Goal: Task Accomplishment & Management: Manage account settings

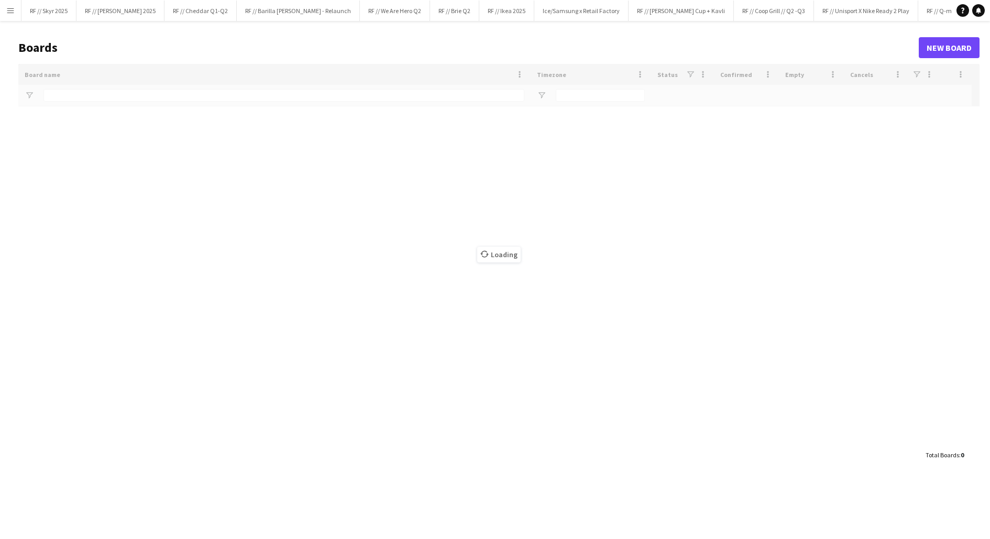
type input "*****"
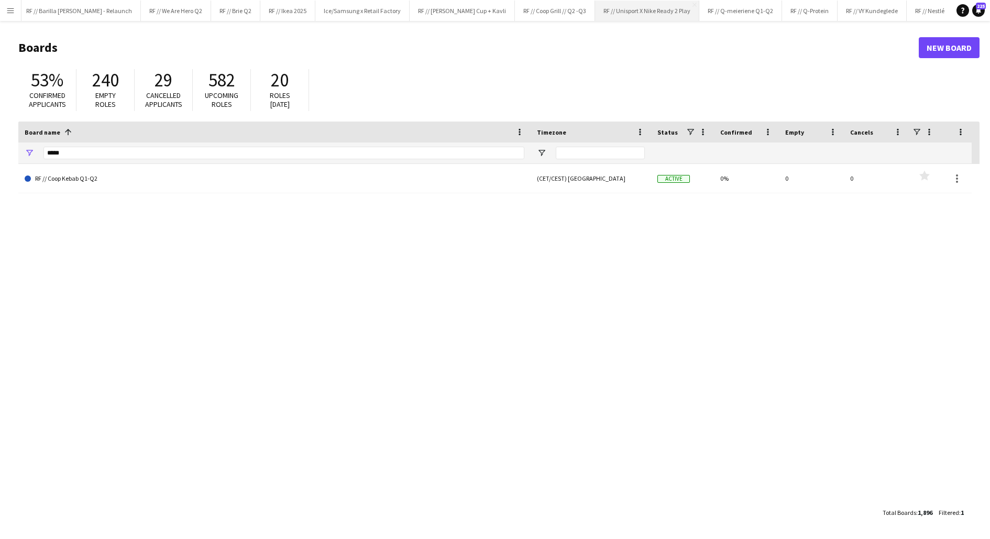
scroll to position [0, 255]
click at [802, 15] on button "RF // VY Kundeglede Close" at bounding box center [836, 11] width 69 height 20
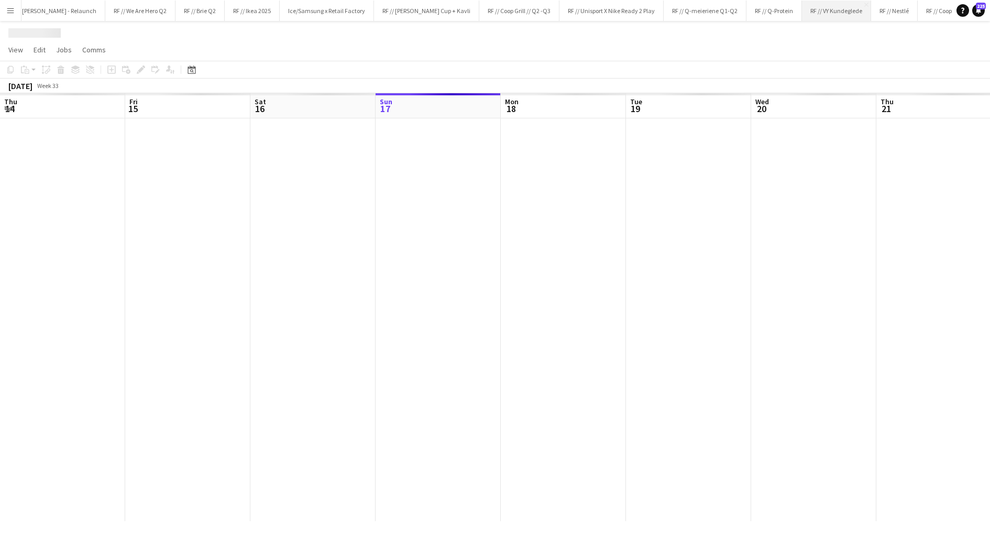
scroll to position [0, 250]
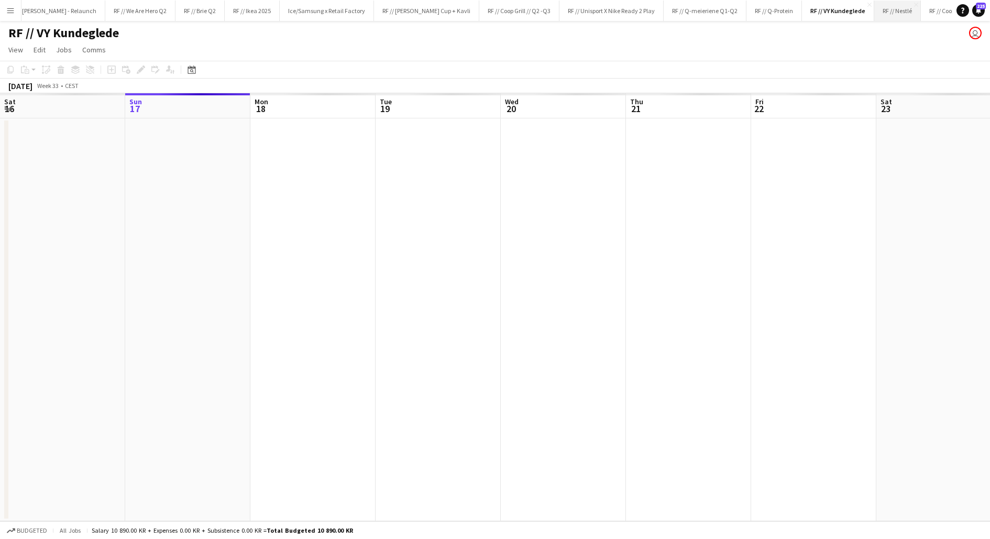
click at [875, 16] on button "RF // Nestlé Close" at bounding box center [898, 11] width 47 height 20
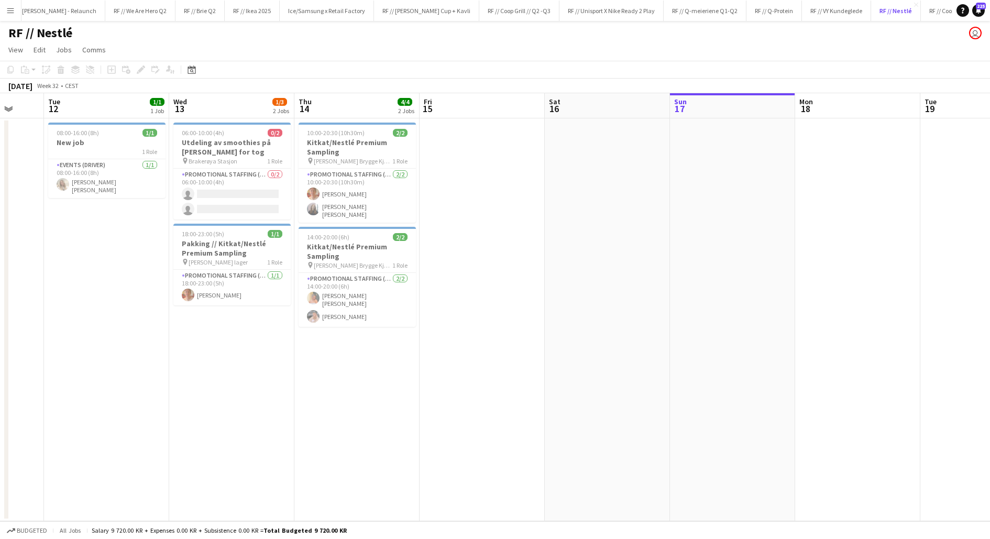
scroll to position [0, 322]
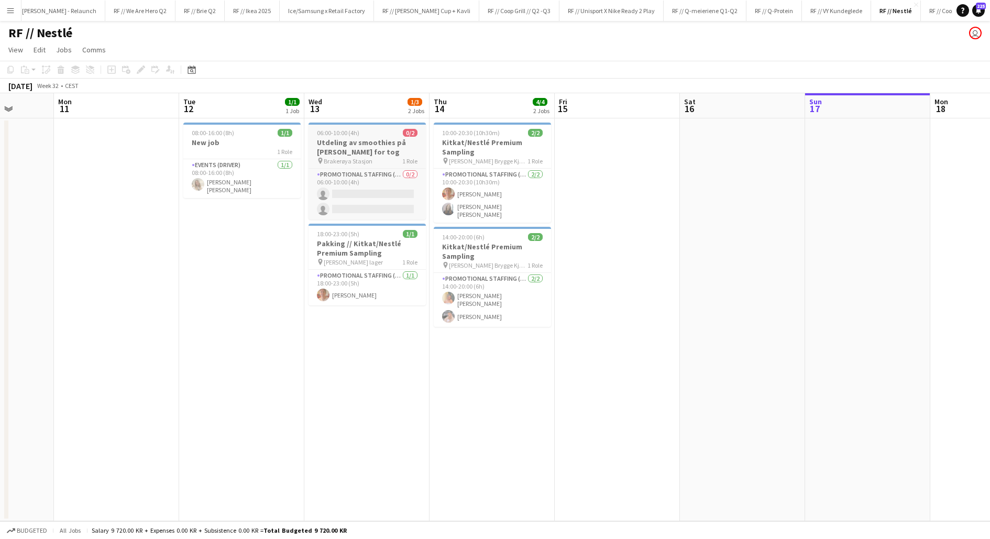
click at [356, 142] on h3 "Utdeling av smoothies på [PERSON_NAME] for tog" at bounding box center [367, 147] width 117 height 19
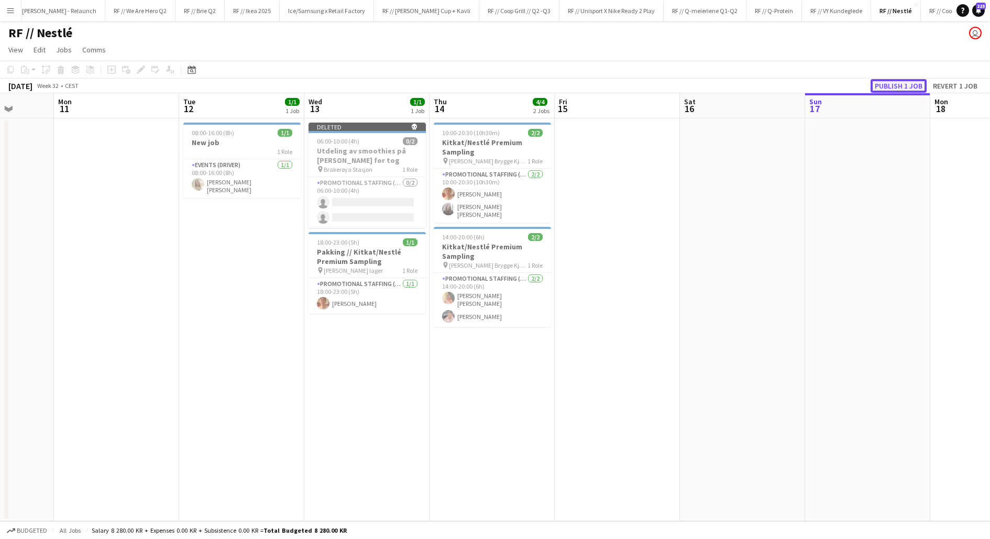
click at [904, 89] on button "Publish 1 job" at bounding box center [899, 86] width 56 height 14
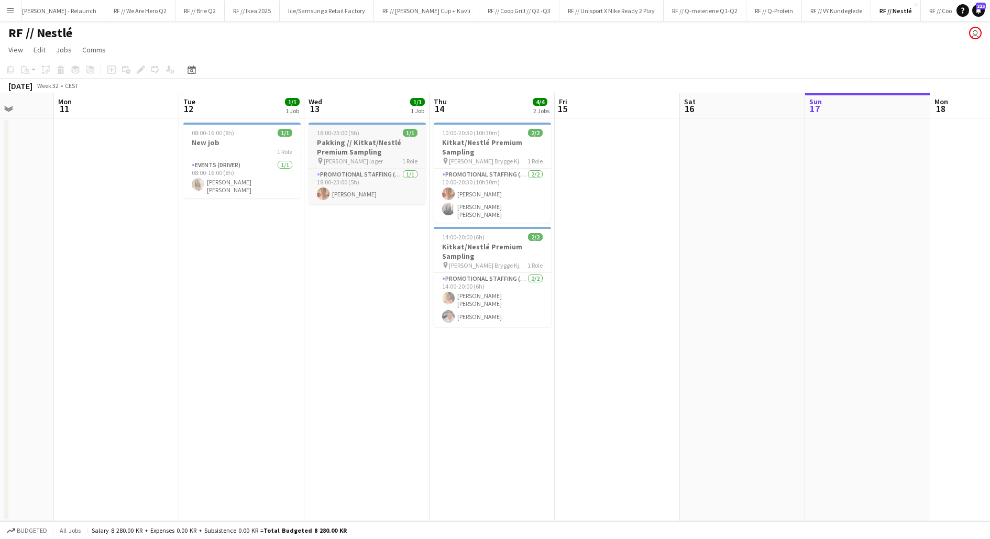
click at [363, 146] on h3 "Pakking // Kitkat/Nestlé Premium Sampling" at bounding box center [367, 147] width 117 height 19
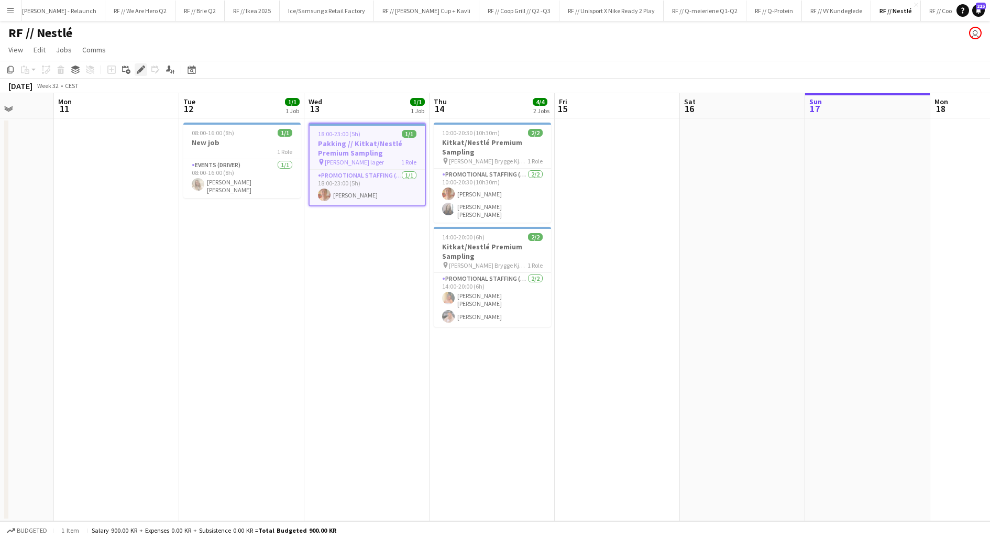
click at [139, 70] on icon at bounding box center [141, 70] width 6 height 6
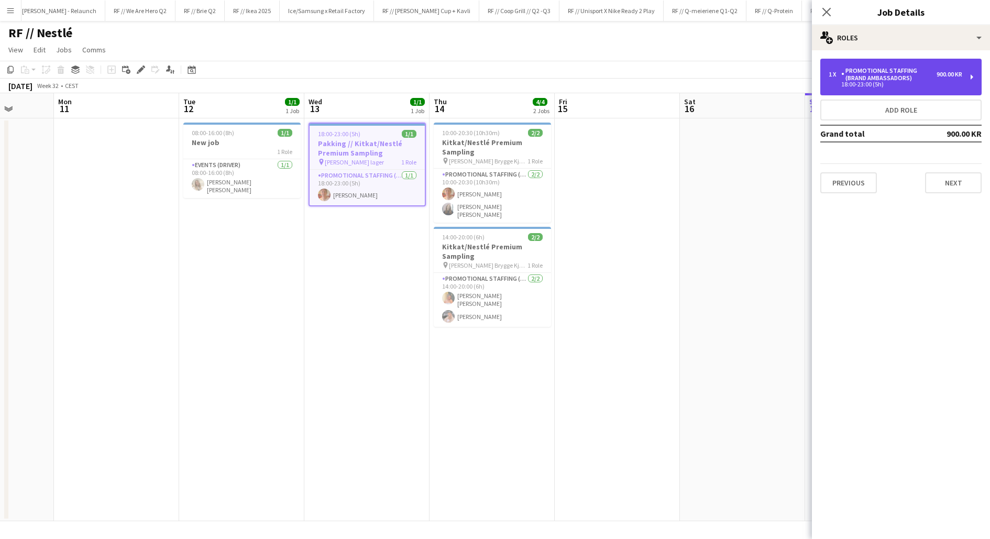
click at [932, 88] on div "1 x Promotional Staffing (Brand Ambassadors) 900.00 KR 18:00-23:00 (5h)" at bounding box center [901, 77] width 161 height 37
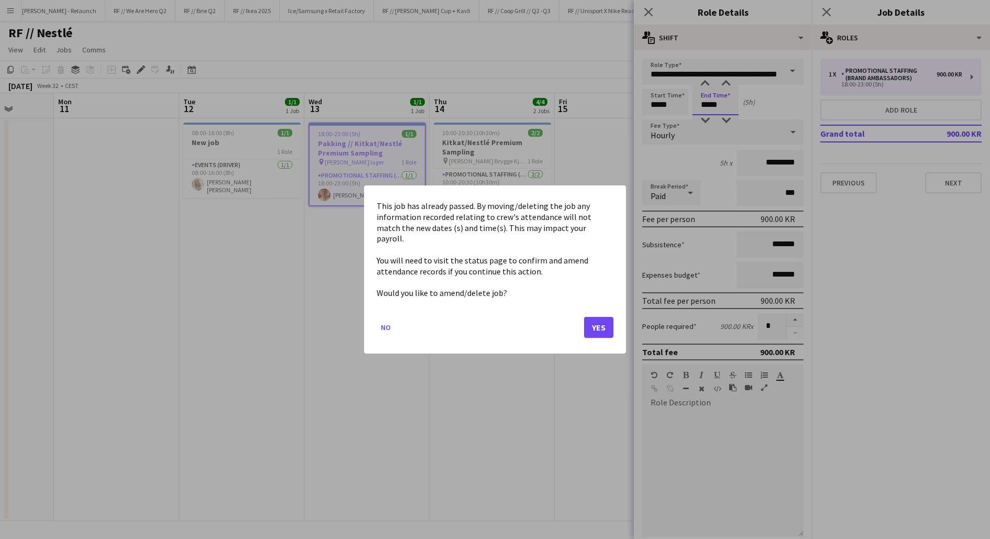
click at [717, 107] on body "Menu Boards Boards Boards All jobs Status Workforce Workforce My Workforce Recr…" at bounding box center [495, 269] width 990 height 539
click at [598, 320] on button "Yes" at bounding box center [598, 327] width 29 height 21
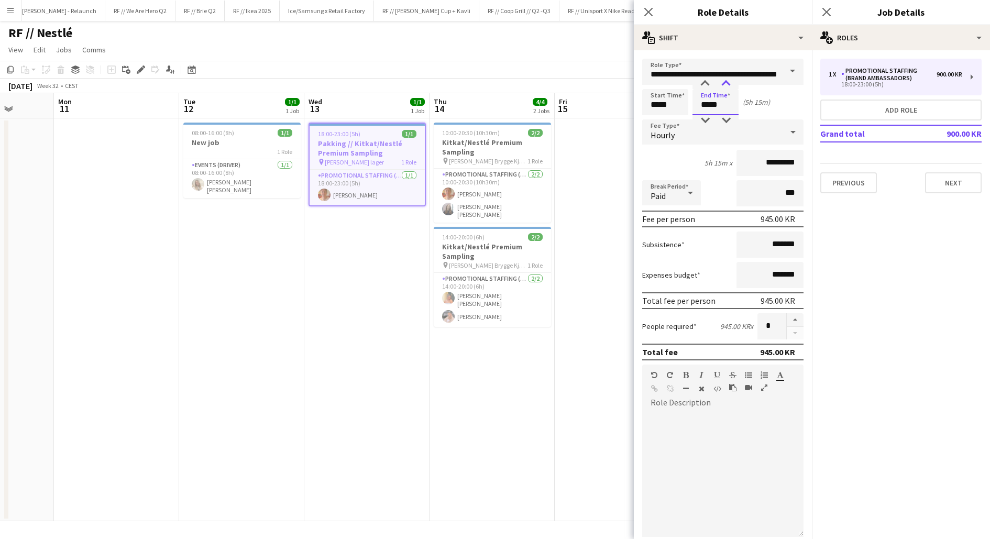
click at [727, 84] on div at bounding box center [726, 84] width 21 height 10
type input "*****"
click at [727, 84] on div at bounding box center [726, 84] width 21 height 10
click at [774, 122] on div "Hourly" at bounding box center [712, 131] width 140 height 25
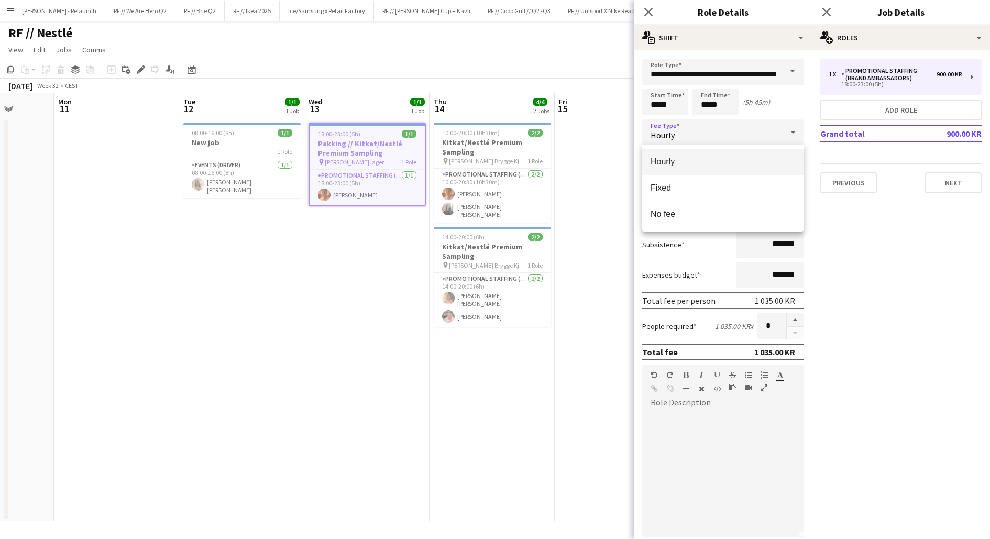
click at [773, 107] on div at bounding box center [495, 269] width 990 height 539
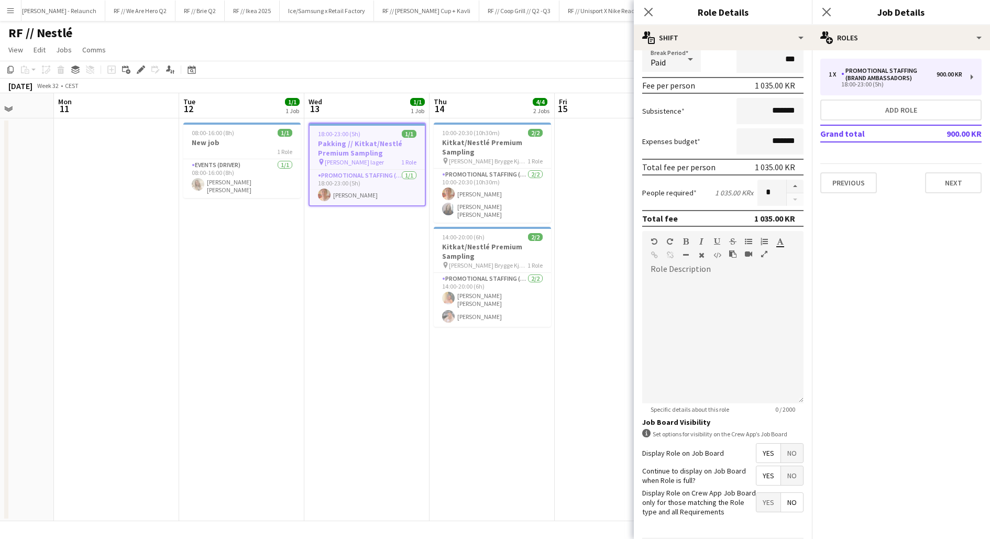
scroll to position [169, 0]
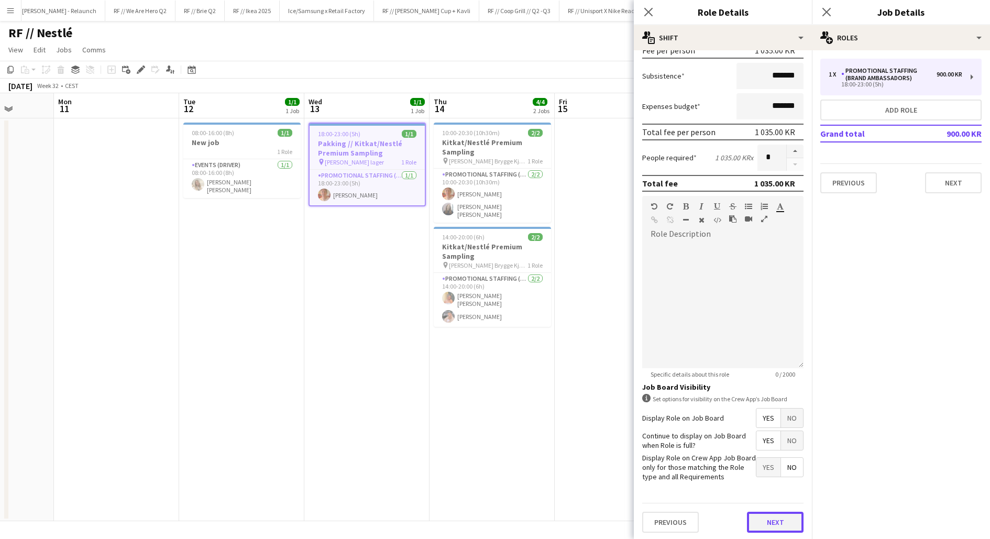
click at [770, 519] on button "Next" at bounding box center [775, 522] width 57 height 21
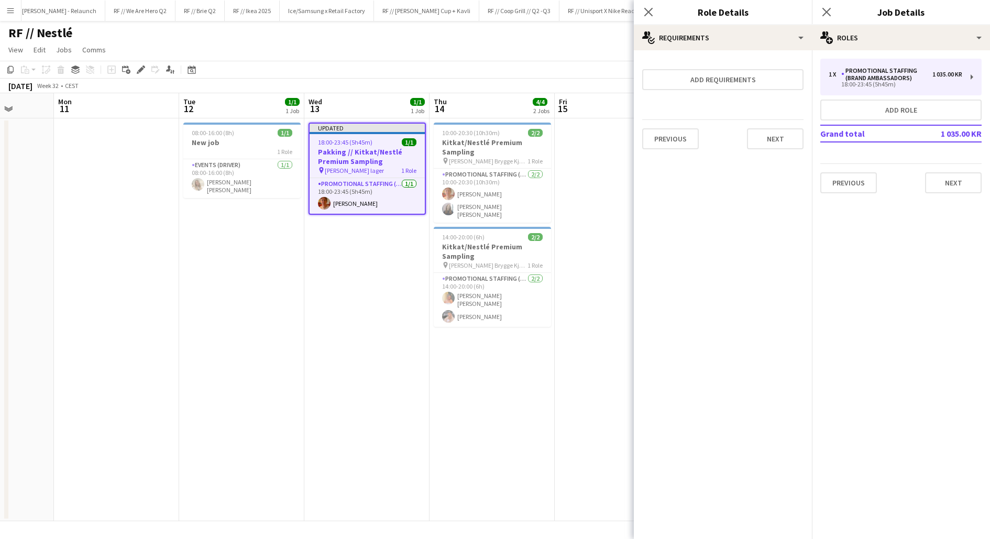
scroll to position [0, 0]
click at [570, 178] on app-date-cell at bounding box center [617, 319] width 125 height 403
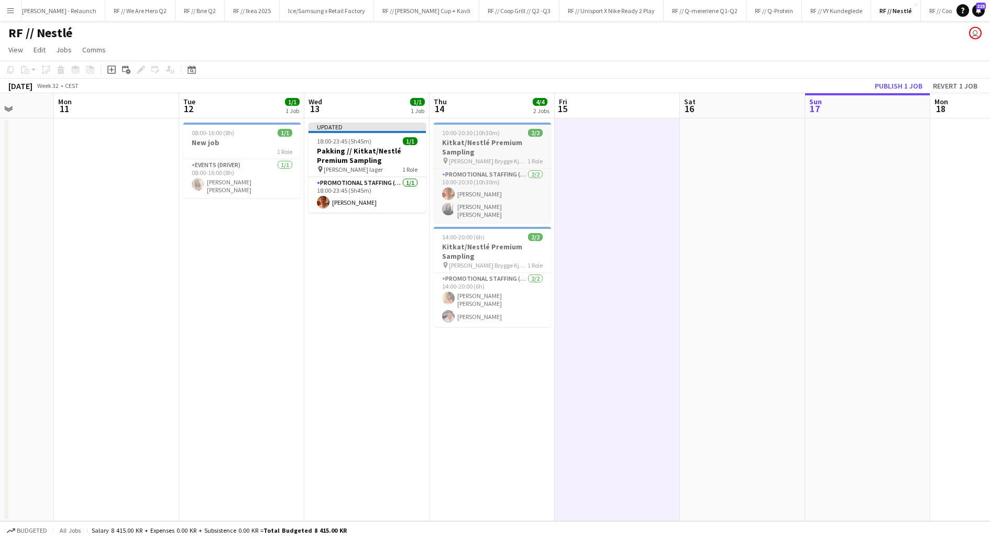
click at [467, 154] on h3 "Kitkat/Nestlé Premium Sampling" at bounding box center [492, 147] width 117 height 19
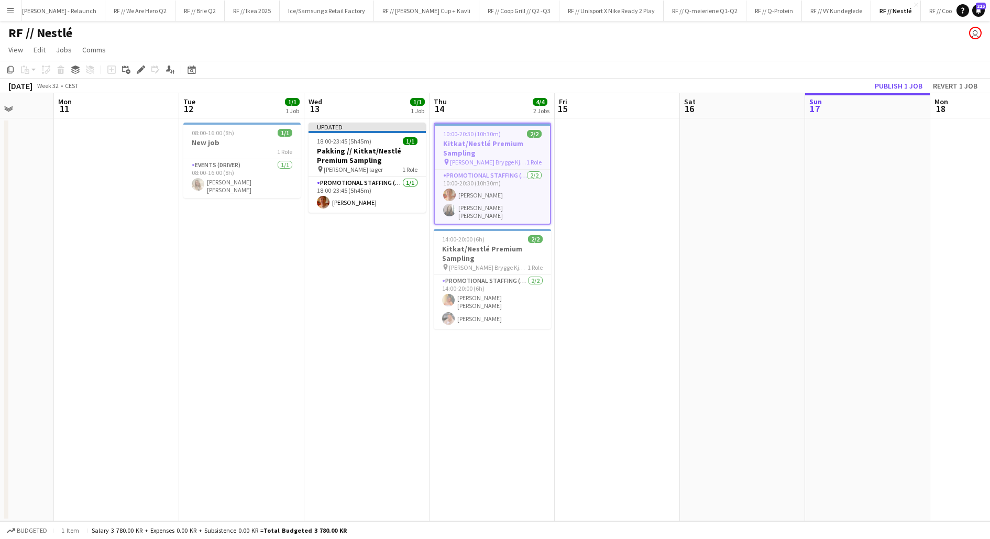
click at [409, 255] on app-date-cell "Updated 18:00-23:45 (5h45m) 1/1 Pakking // Kitkat/Nestlé Premium Sampling pin […" at bounding box center [366, 319] width 125 height 403
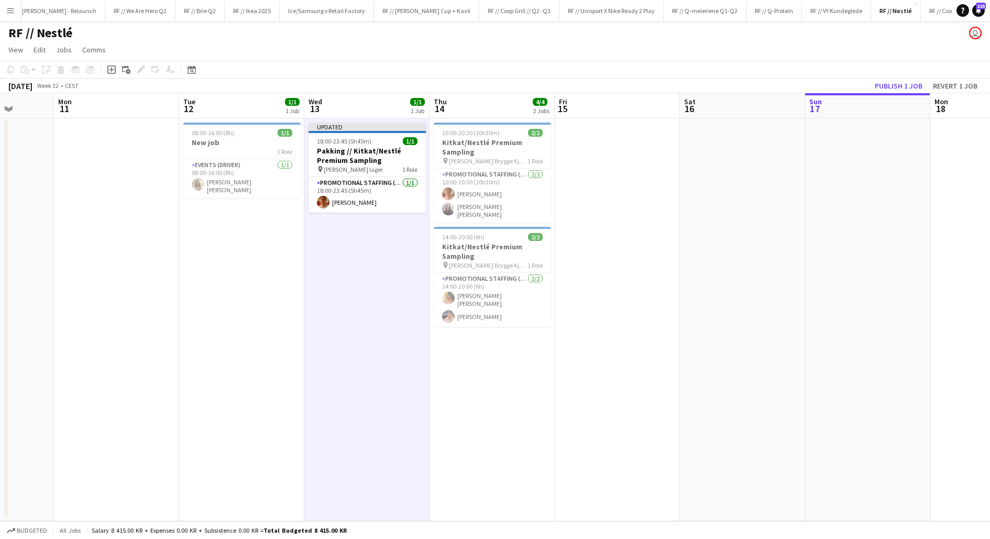
click at [485, 345] on app-date-cell "10:00-20:30 (10h30m) 2/2 Kitkat/Nestlé Premium Sampling pin [PERSON_NAME] Brygg…" at bounding box center [492, 319] width 125 height 403
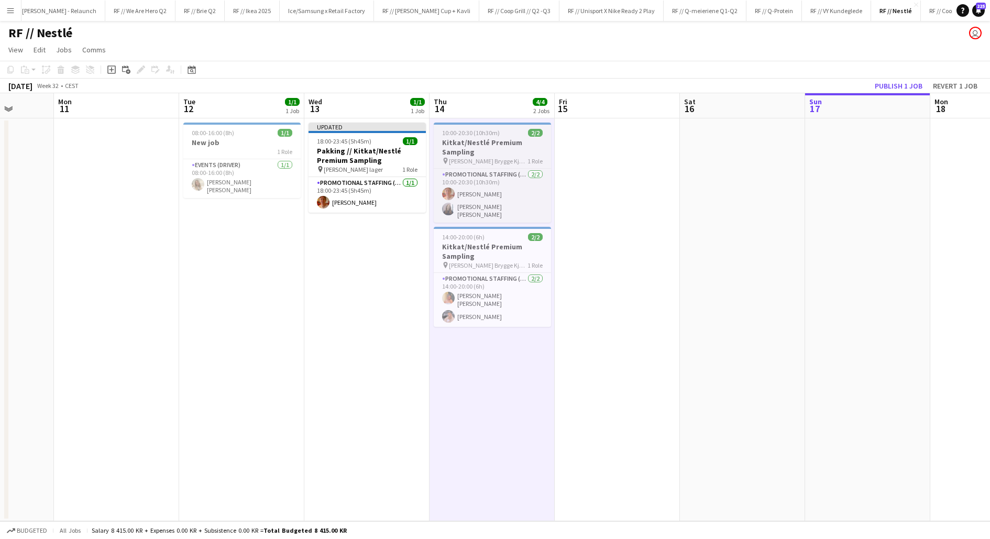
click at [462, 152] on h3 "Kitkat/Nestlé Premium Sampling" at bounding box center [492, 147] width 117 height 19
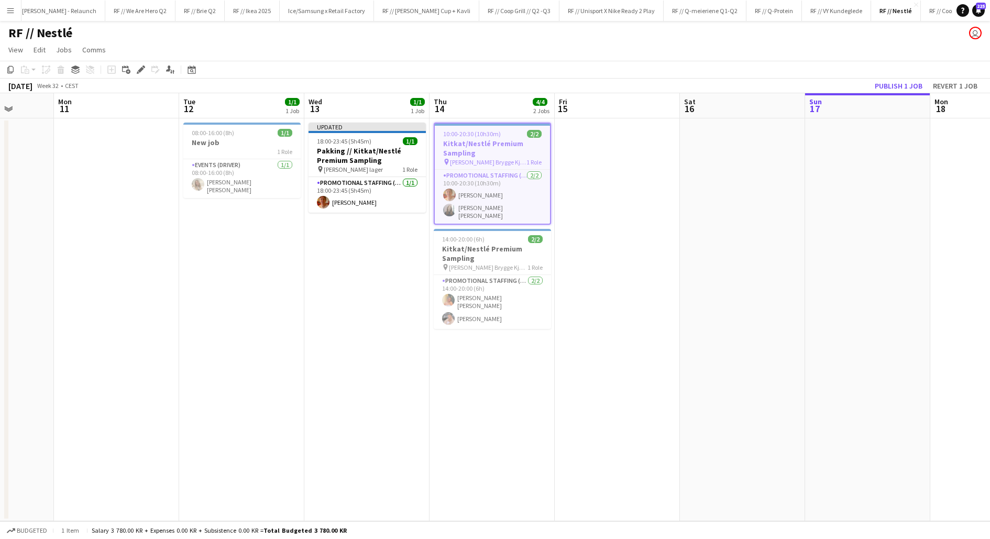
drag, startPoint x: 482, startPoint y: 350, endPoint x: 482, endPoint y: 338, distance: 12.1
click at [482, 350] on app-date-cell "10:00-20:30 (10h30m) 2/2 Kitkat/Nestlé Premium Sampling pin [PERSON_NAME] Brygg…" at bounding box center [492, 319] width 125 height 403
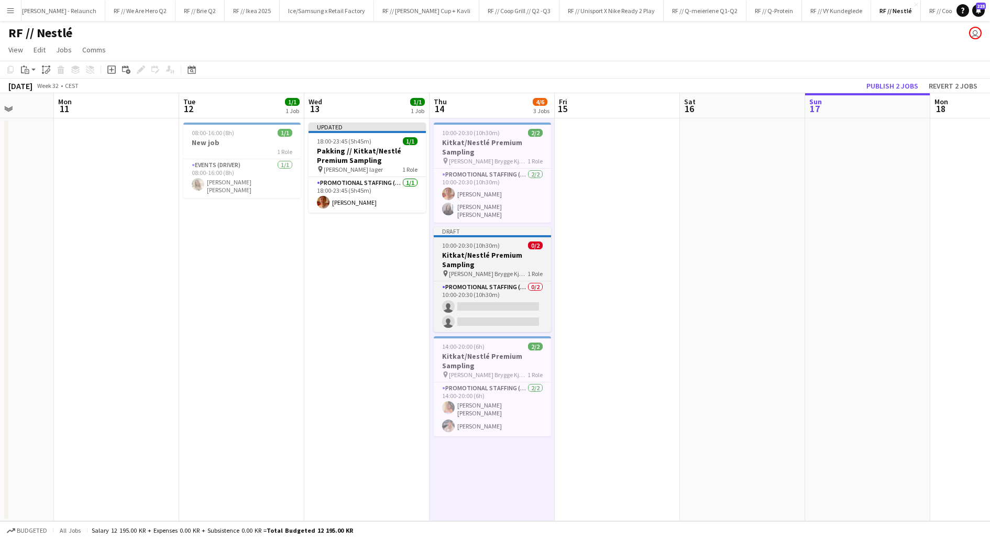
click at [467, 253] on h3 "Kitkat/Nestlé Premium Sampling" at bounding box center [492, 259] width 117 height 19
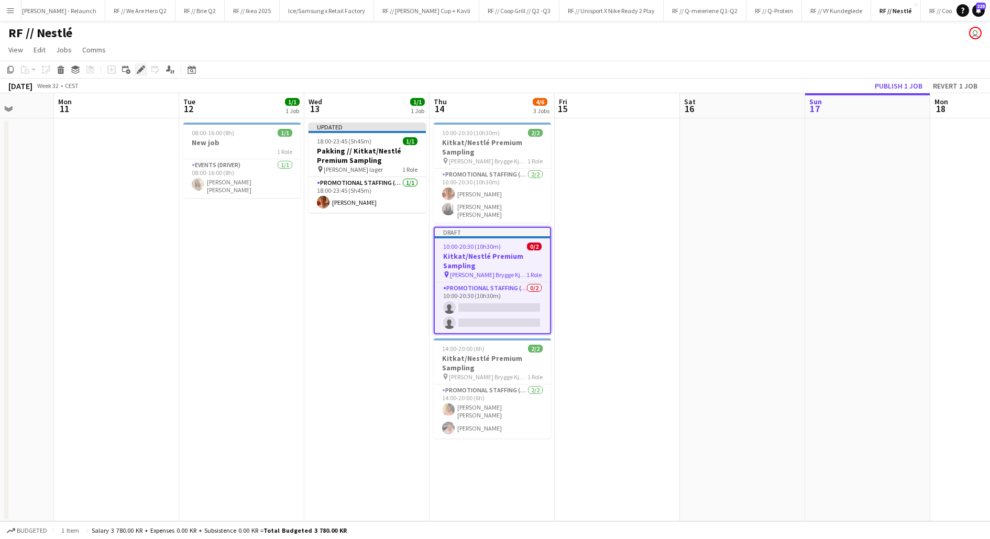
click at [139, 70] on icon at bounding box center [141, 70] width 6 height 6
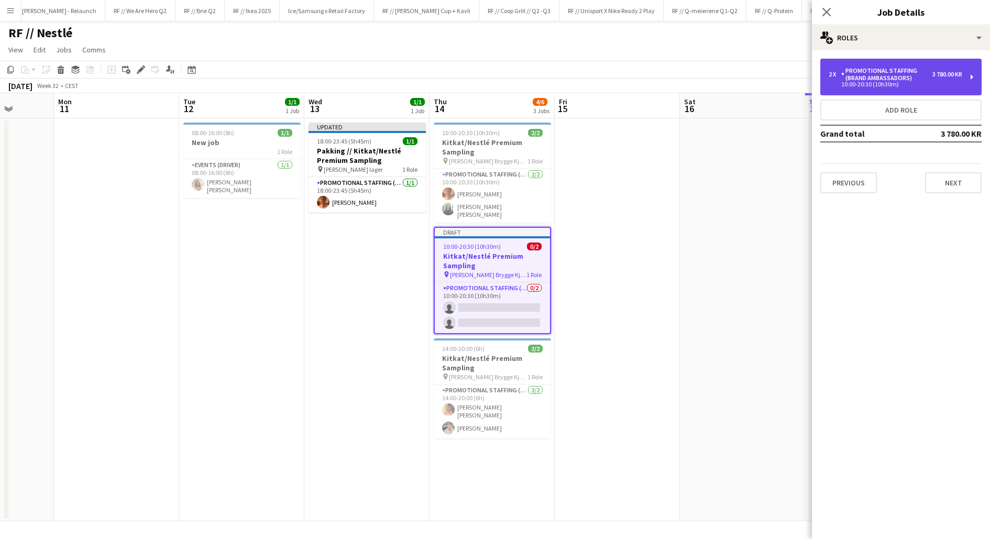
click at [894, 77] on div "Promotional Staffing (Brand Ambassadors)" at bounding box center [887, 74] width 91 height 15
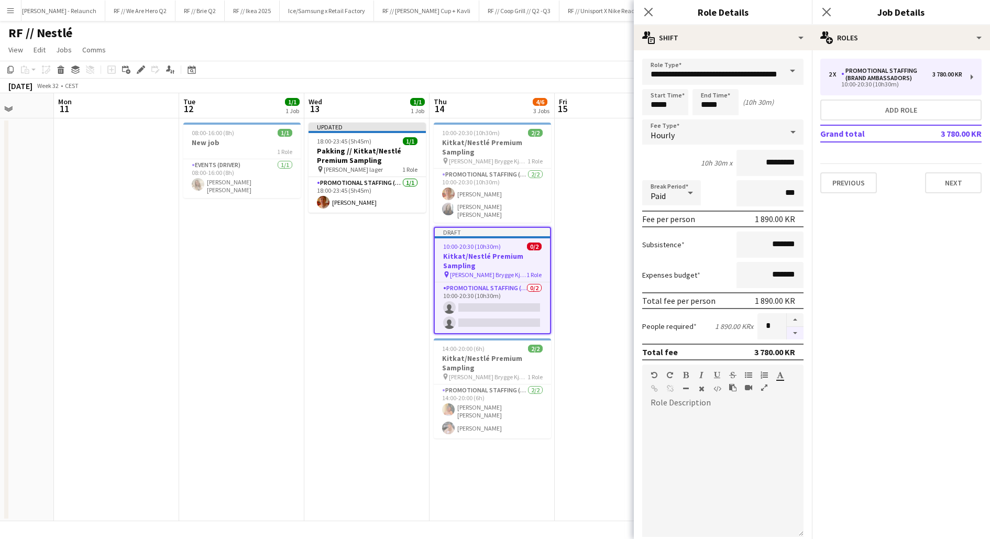
click at [797, 333] on button "button" at bounding box center [795, 333] width 17 height 13
type input "*"
click at [588, 284] on app-date-cell at bounding box center [617, 319] width 125 height 403
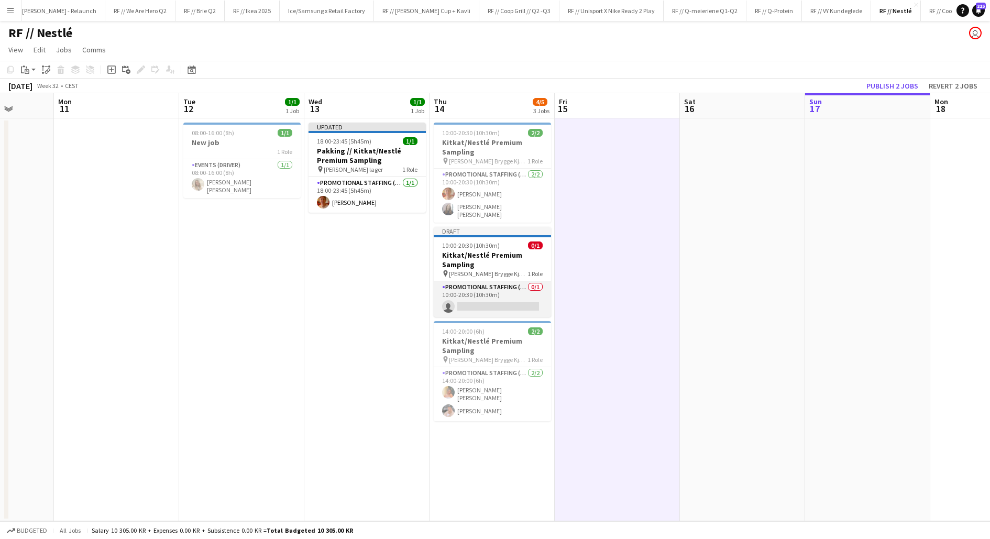
click at [479, 290] on app-card-role "Promotional Staffing (Brand Ambassadors) 0/1 10:00-20:30 (10h30m) single-neutra…" at bounding box center [492, 299] width 117 height 36
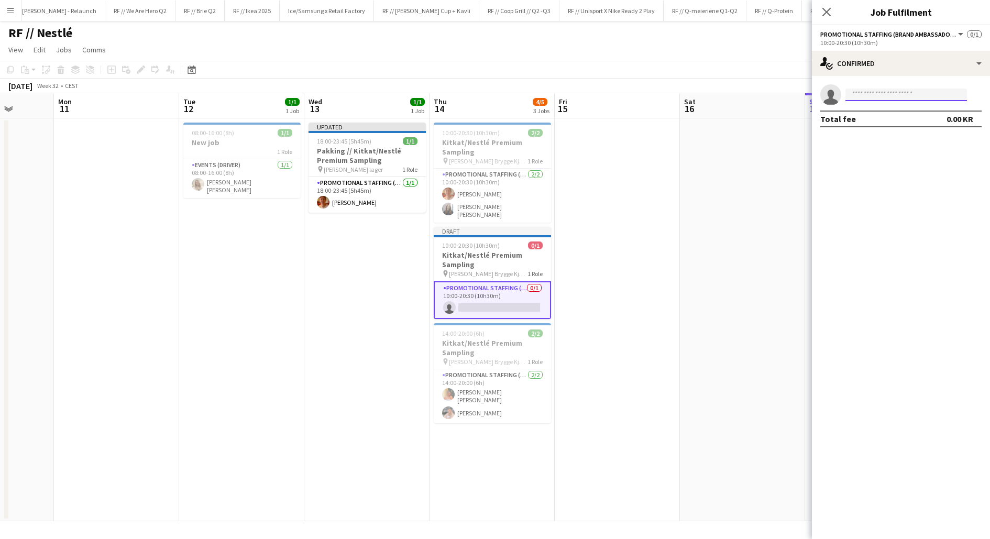
click at [867, 92] on input at bounding box center [907, 95] width 122 height 13
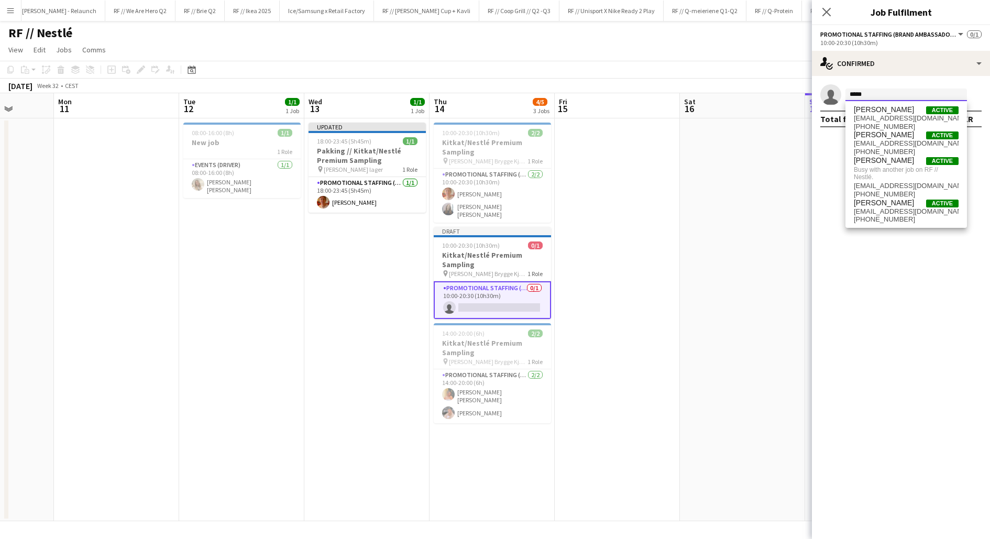
type input "*****"
click at [611, 245] on app-date-cell at bounding box center [617, 319] width 125 height 403
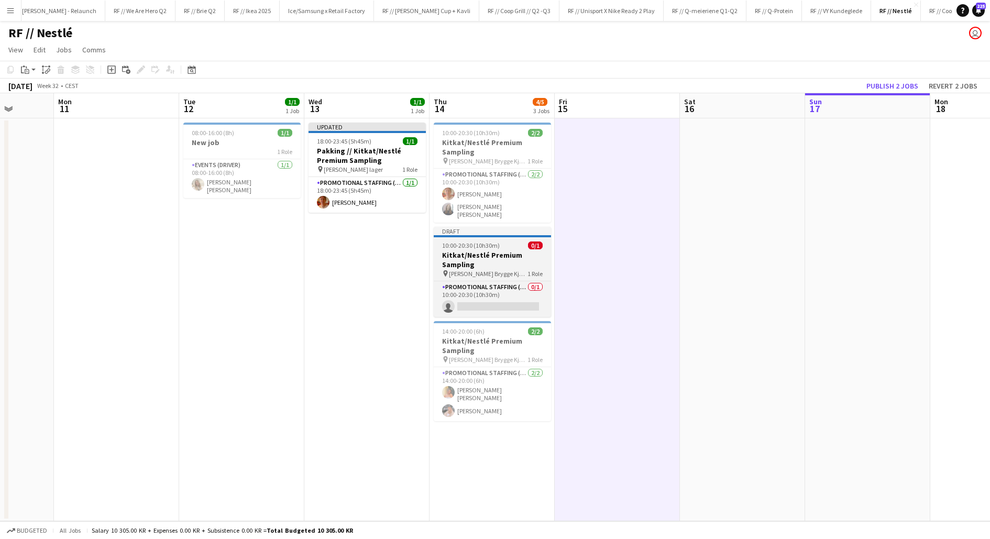
click at [499, 253] on h3 "Kitkat/Nestlé Premium Sampling" at bounding box center [492, 259] width 117 height 19
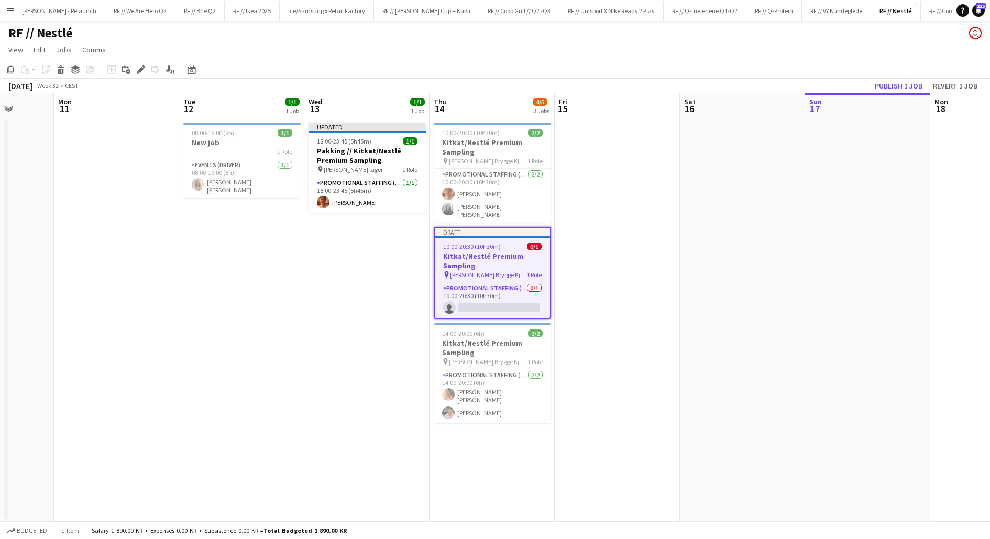
click at [496, 257] on h3 "Kitkat/Nestlé Premium Sampling" at bounding box center [492, 261] width 115 height 19
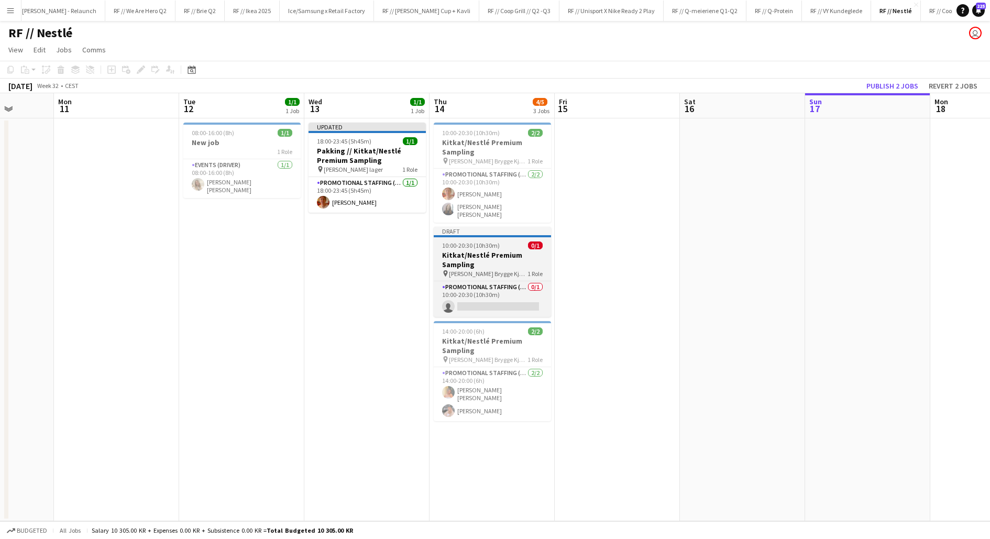
click at [496, 257] on h3 "Kitkat/Nestlé Premium Sampling" at bounding box center [492, 259] width 117 height 19
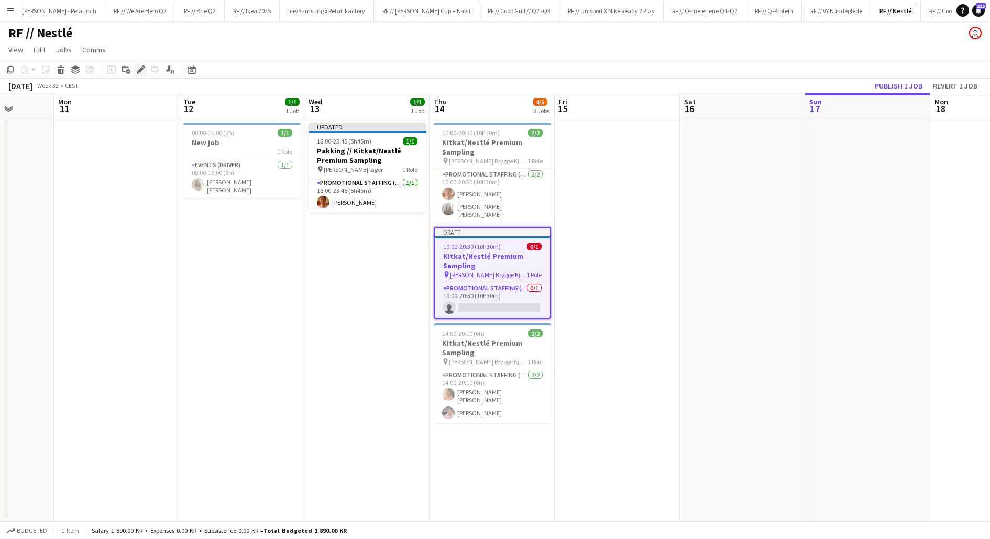
click at [138, 68] on icon "Edit" at bounding box center [141, 70] width 8 height 8
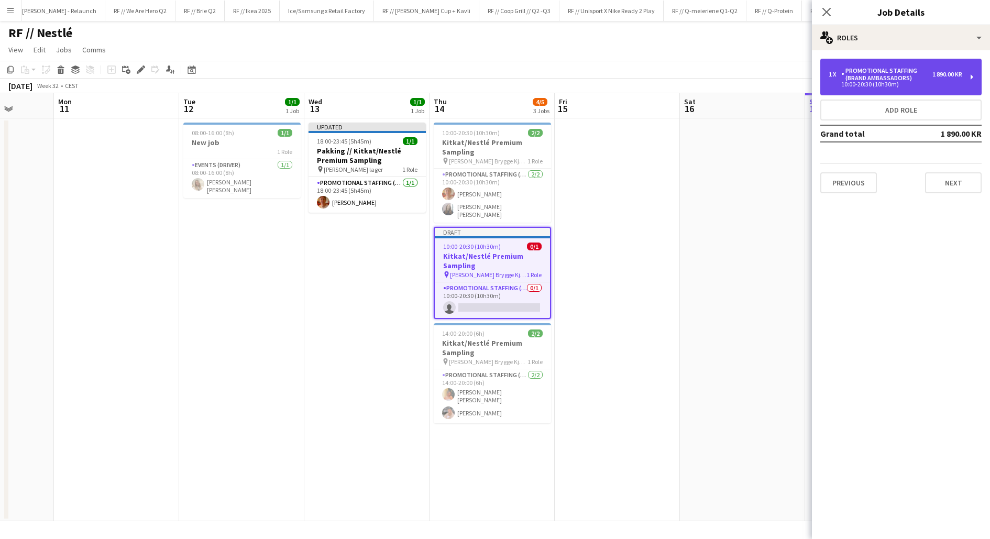
click at [879, 85] on div "10:00-20:30 (10h30m)" at bounding box center [896, 84] width 134 height 5
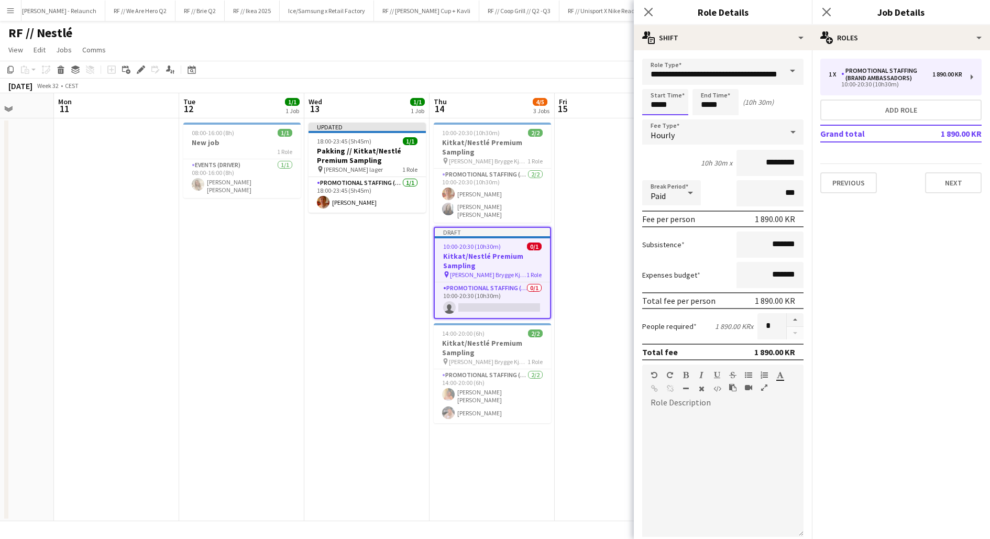
click at [672, 103] on input "*****" at bounding box center [665, 102] width 46 height 26
click at [656, 84] on div at bounding box center [655, 84] width 21 height 10
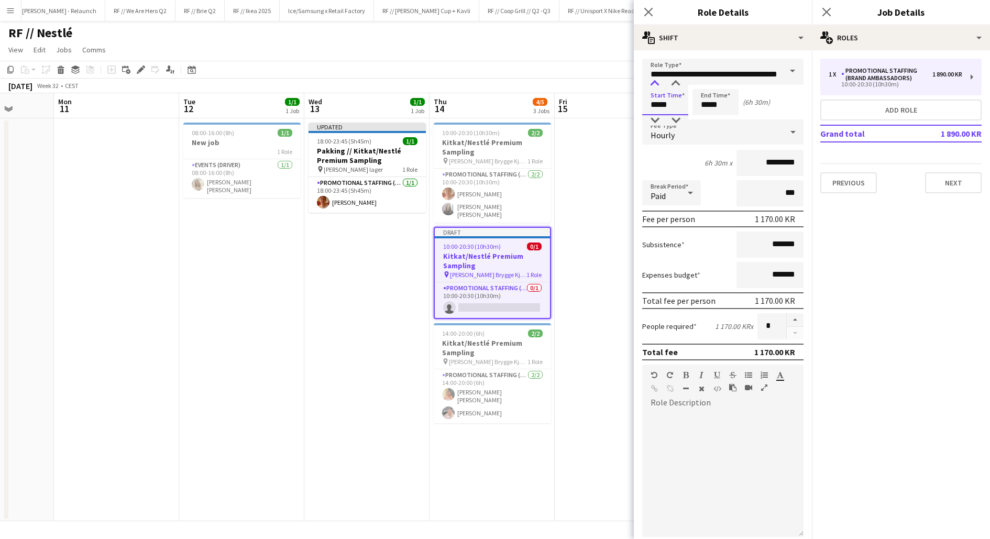
click at [656, 84] on div at bounding box center [655, 84] width 21 height 10
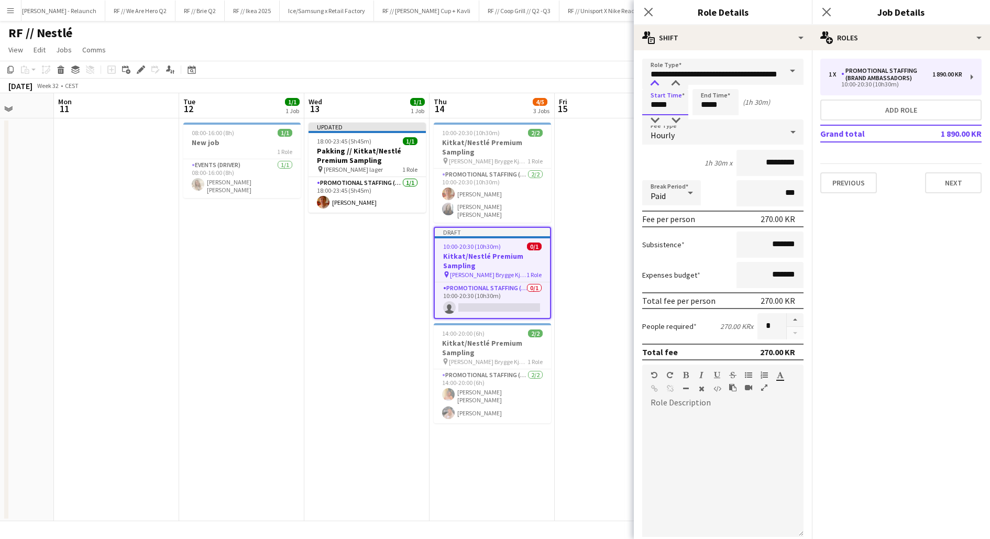
click at [656, 84] on div at bounding box center [655, 84] width 21 height 10
click at [678, 83] on div at bounding box center [676, 84] width 21 height 10
type input "*****"
click at [679, 83] on div at bounding box center [676, 84] width 21 height 10
click at [711, 100] on input "*****" at bounding box center [716, 102] width 46 height 26
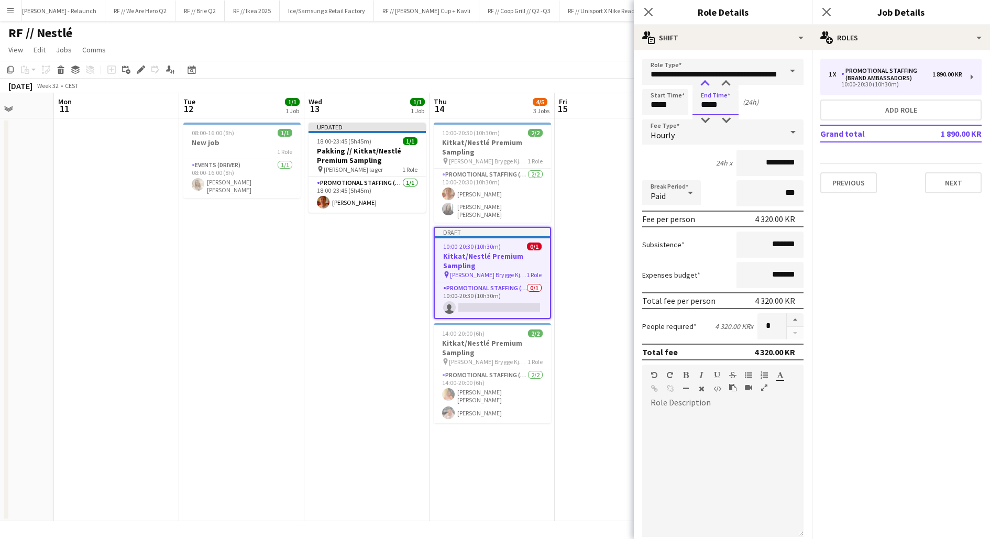
click at [702, 82] on div at bounding box center [705, 84] width 21 height 10
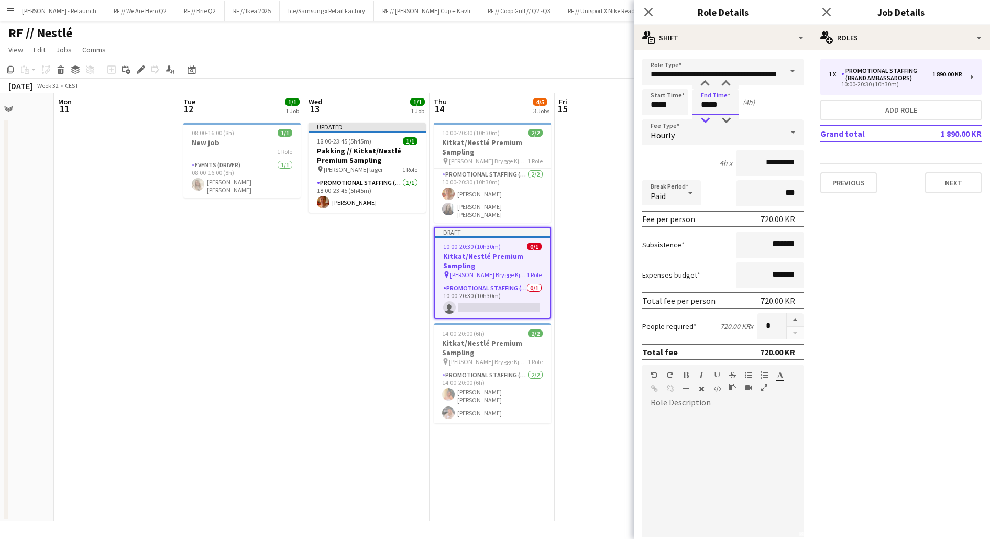
click at [709, 118] on div at bounding box center [705, 120] width 21 height 10
click at [722, 118] on div at bounding box center [726, 120] width 21 height 10
click at [725, 83] on div at bounding box center [726, 84] width 21 height 10
type input "*****"
click at [725, 83] on div at bounding box center [726, 84] width 21 height 10
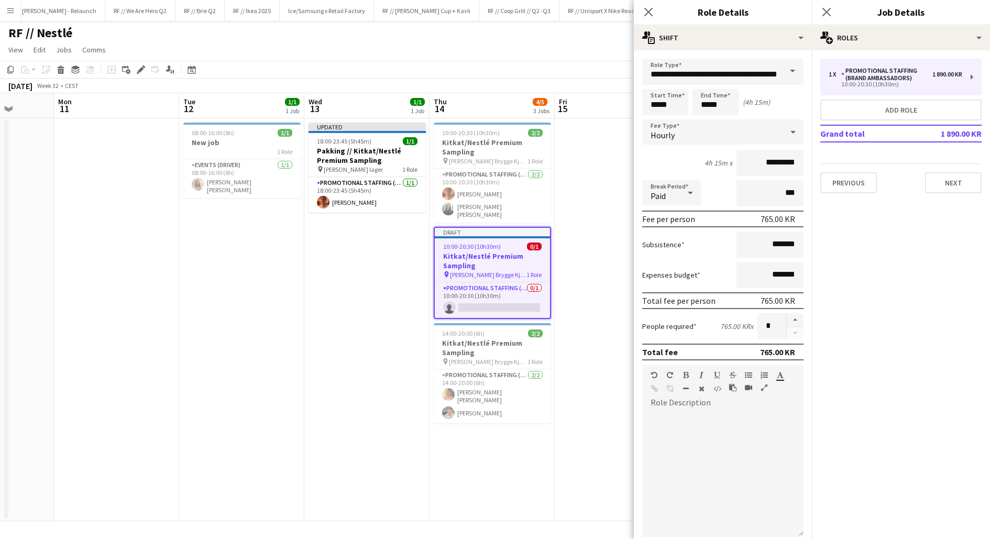
click at [771, 103] on div "Start Time ***** End Time ***** (4h 15m)" at bounding box center [722, 102] width 161 height 26
click at [604, 209] on app-date-cell at bounding box center [617, 319] width 125 height 403
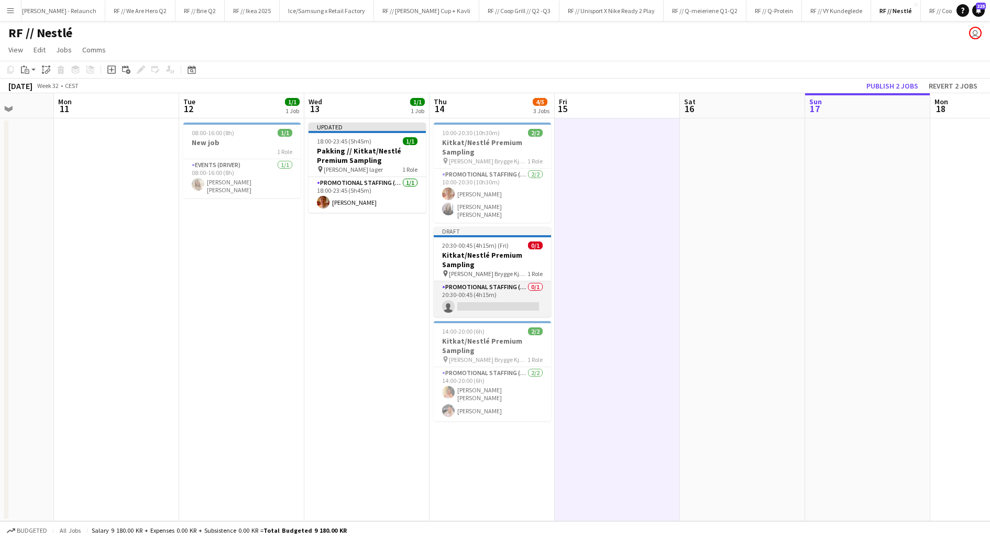
click at [532, 290] on app-card-role "Promotional Staffing (Brand Ambassadors) 0/1 20:30-00:45 (4h15m) single-neutral…" at bounding box center [492, 299] width 117 height 36
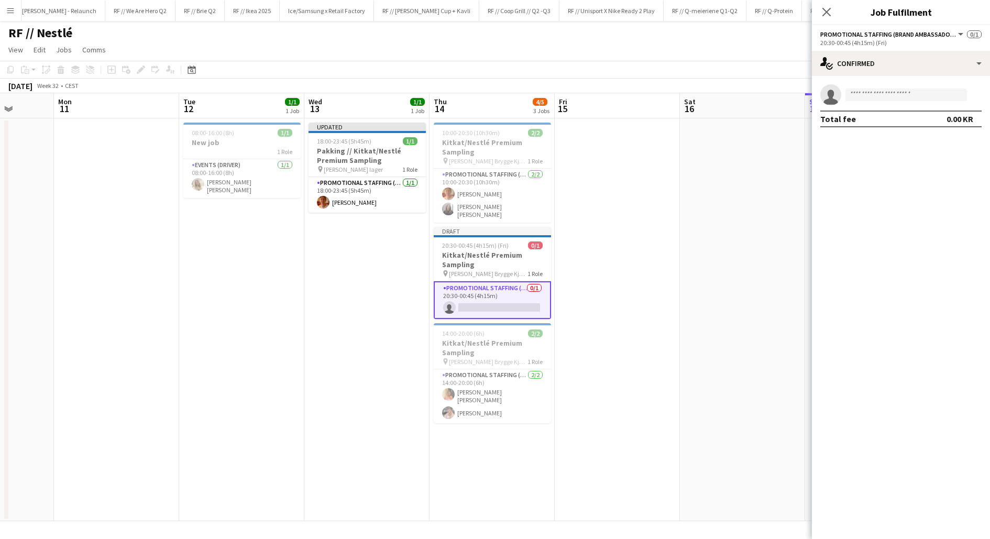
click at [928, 88] on app-invite-slot "single-neutral-actions" at bounding box center [901, 94] width 178 height 21
click at [926, 91] on input at bounding box center [907, 95] width 122 height 13
type input "*"
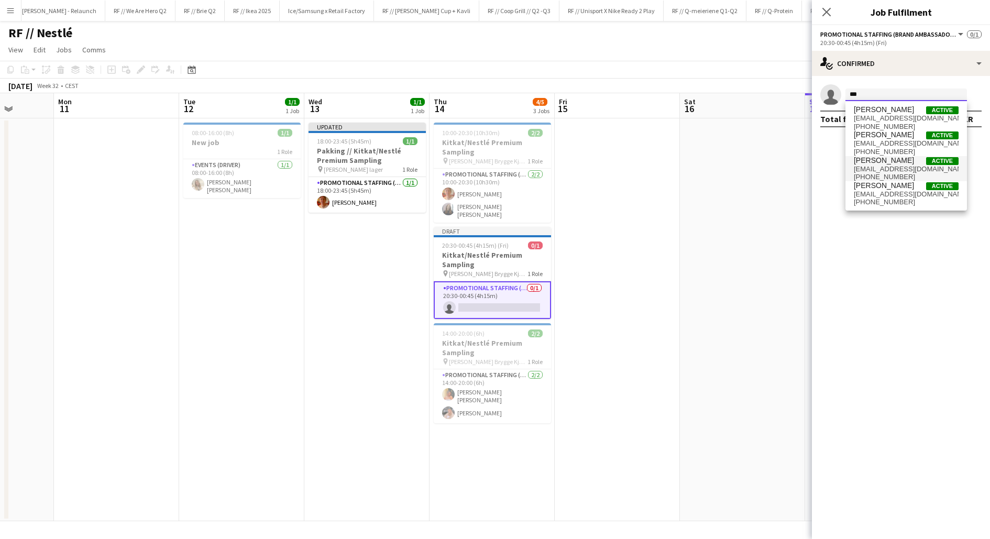
type input "***"
click at [904, 168] on span "[EMAIL_ADDRESS][DOMAIN_NAME]" at bounding box center [906, 169] width 105 height 8
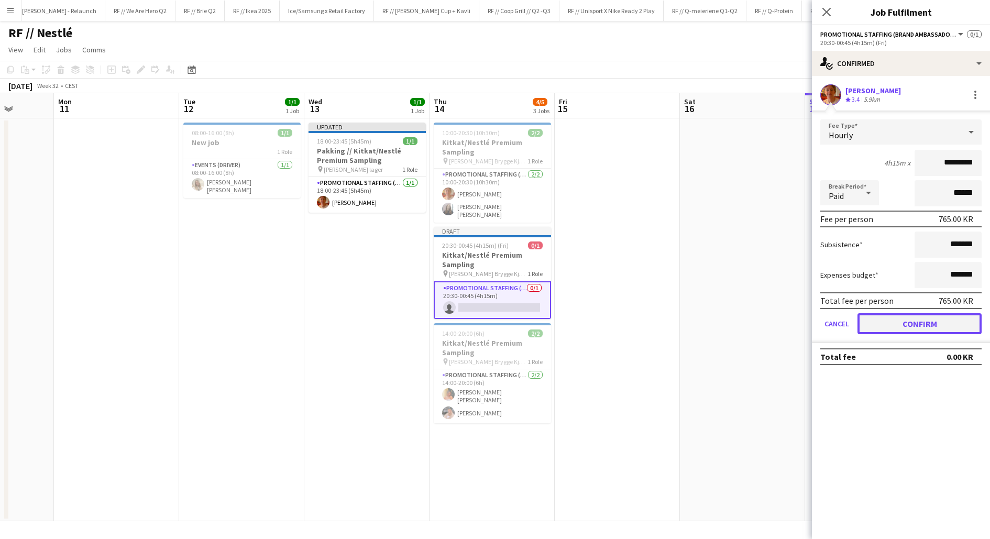
click at [906, 321] on button "Confirm" at bounding box center [920, 323] width 124 height 21
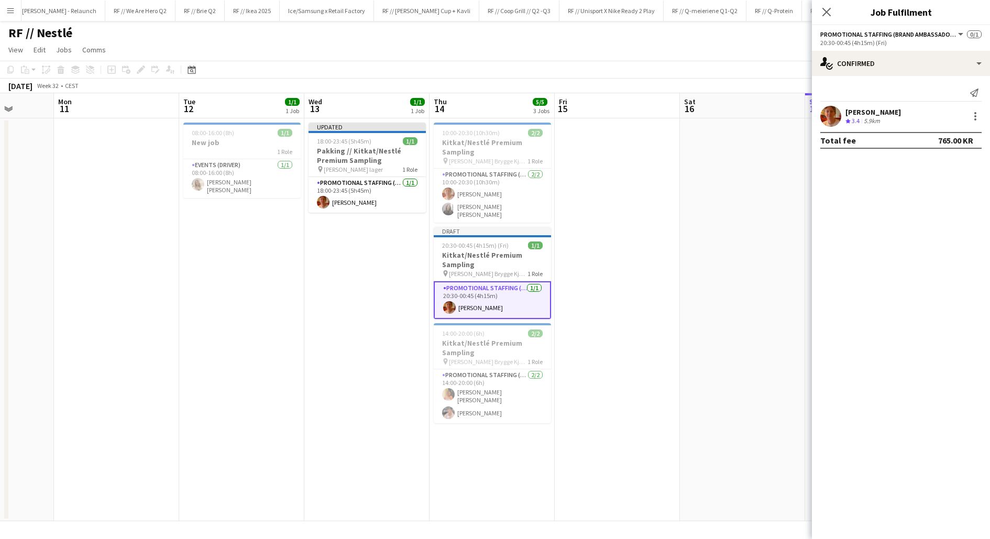
click at [714, 233] on app-date-cell at bounding box center [742, 319] width 125 height 403
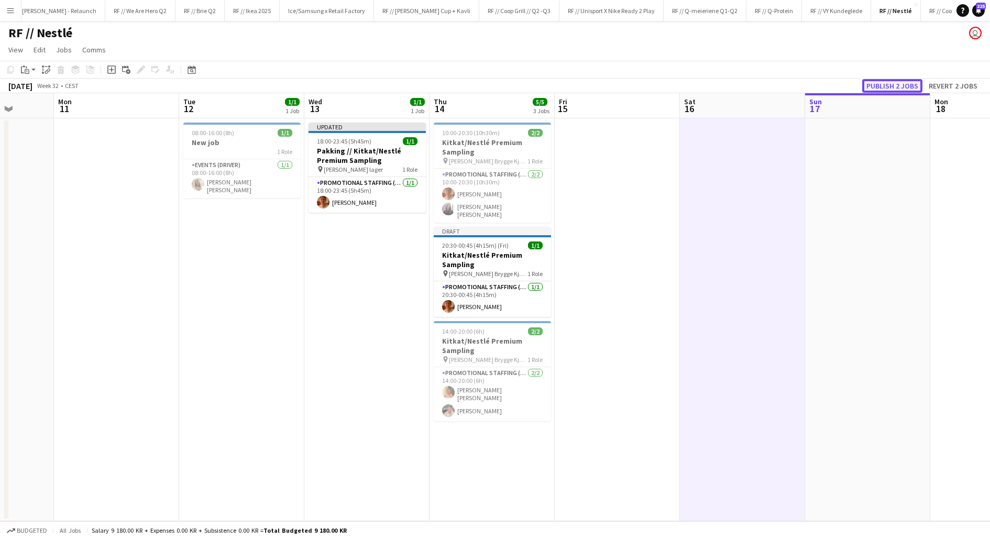
click at [878, 83] on button "Publish 2 jobs" at bounding box center [893, 86] width 60 height 14
